Goal: Task Accomplishment & Management: Manage account settings

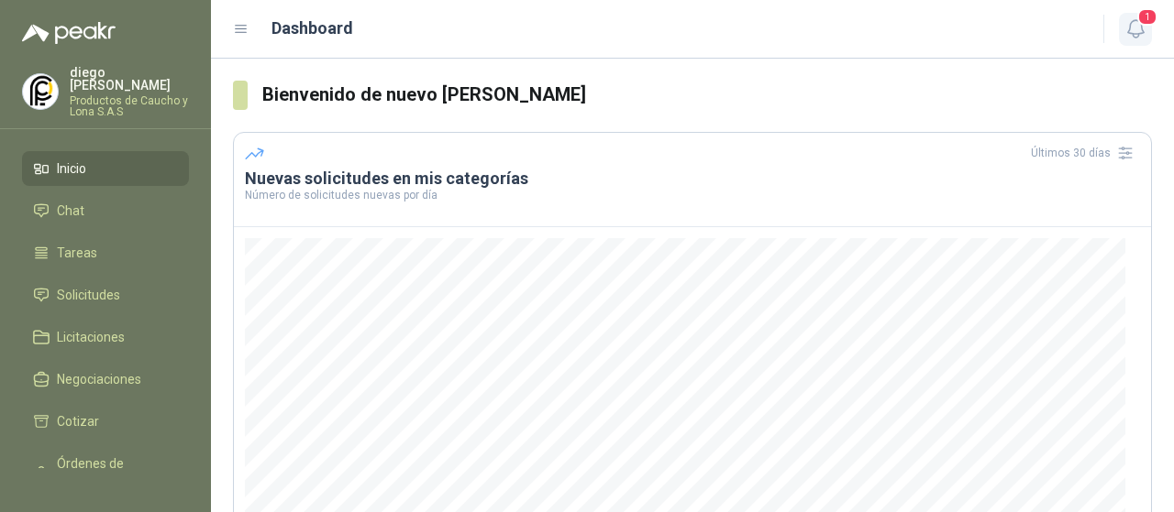
click at [1144, 28] on icon "button" at bounding box center [1135, 28] width 23 height 23
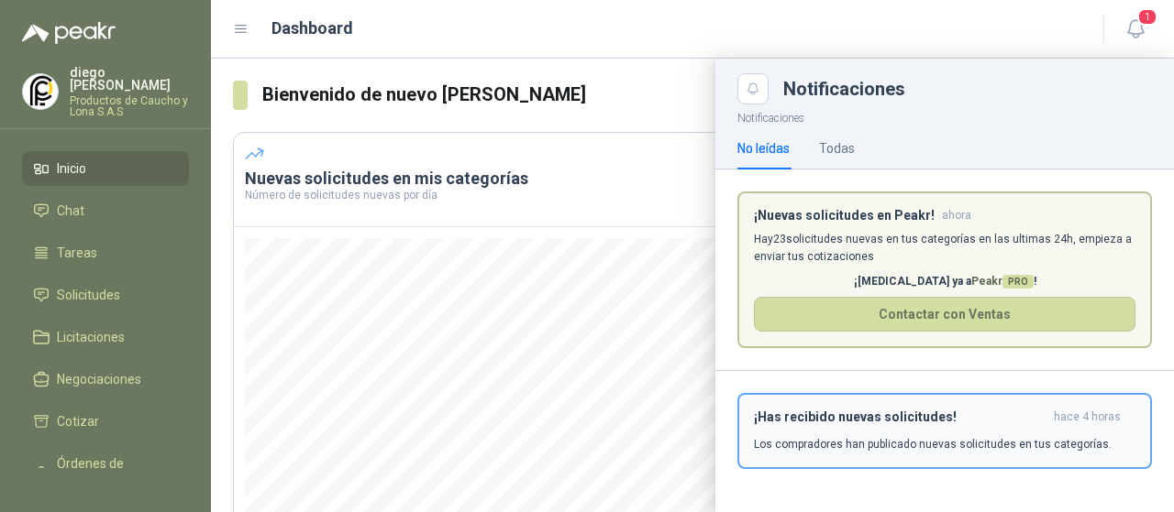
click at [848, 429] on div "¡Has recibido nuevas solicitudes! hace 4 horas Los compradores han publicado nu…" at bounding box center [944, 431] width 381 height 43
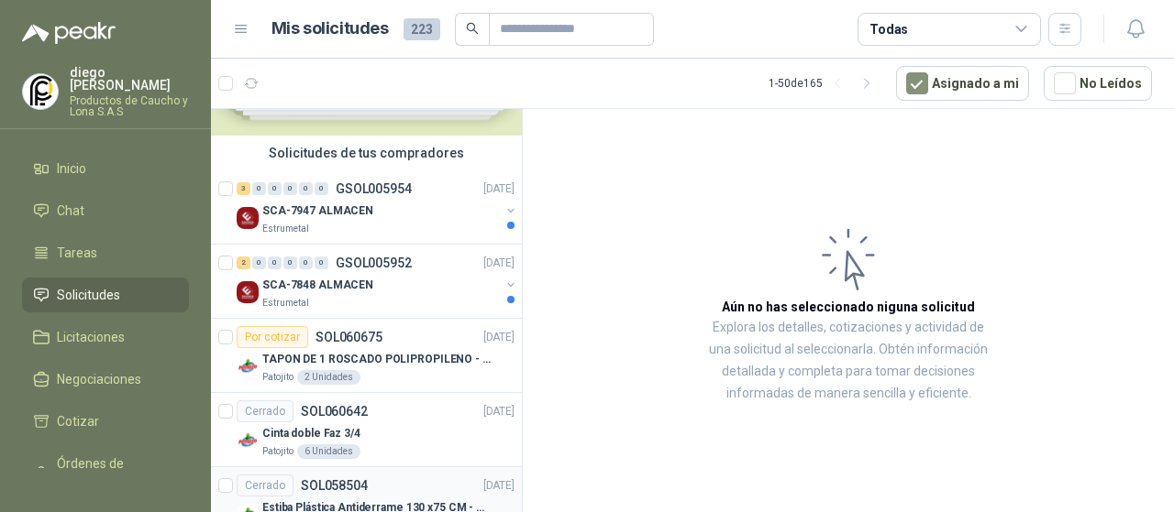
scroll to position [183, 0]
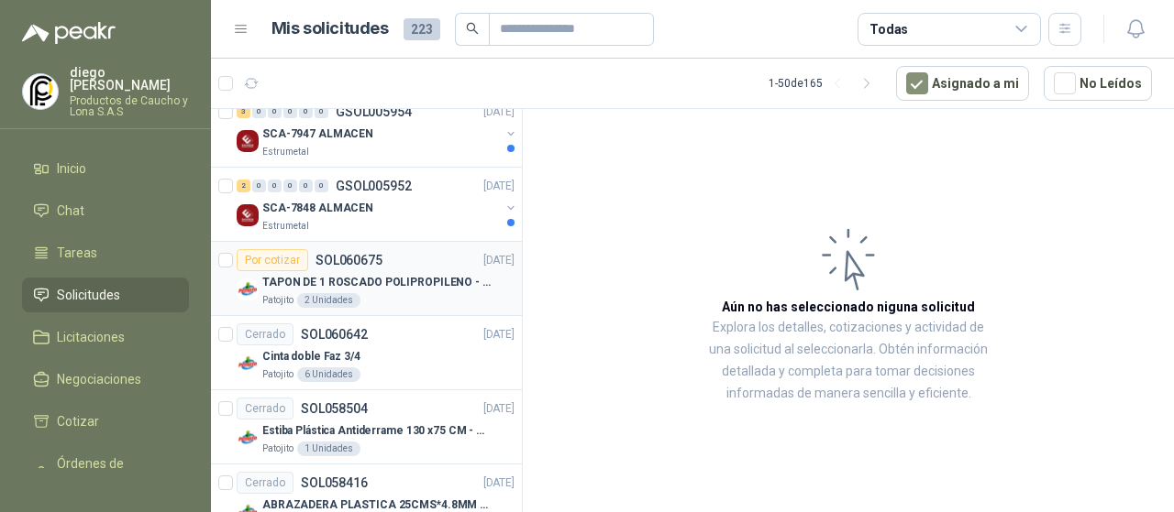
click at [434, 296] on div "Patojito 2 Unidades" at bounding box center [388, 300] width 252 height 15
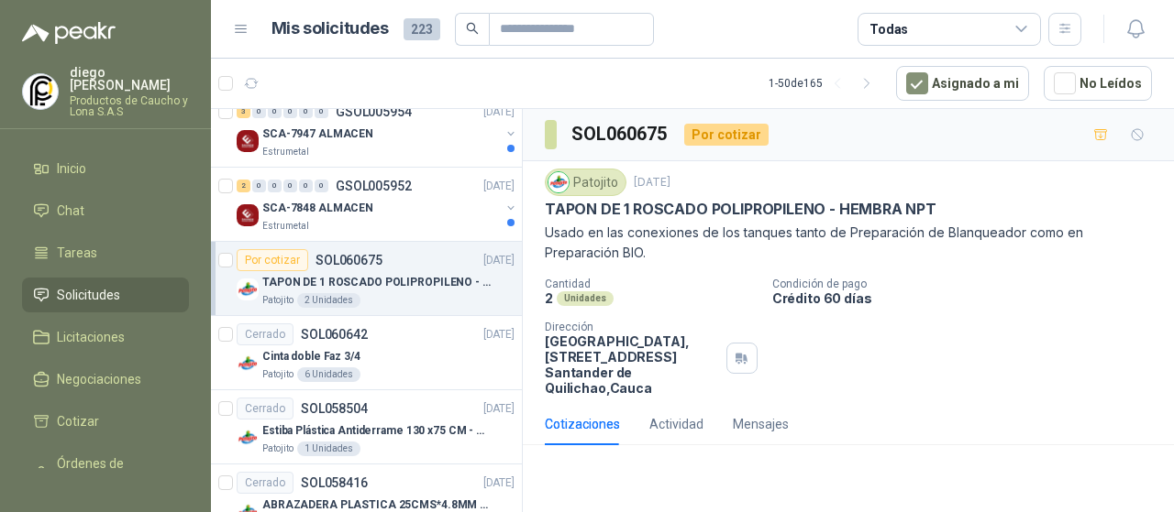
click at [1033, 410] on div "Cotizaciones Actividad Mensajes" at bounding box center [848, 424] width 607 height 42
